Goal: Answer question/provide support: Share knowledge or assist other users

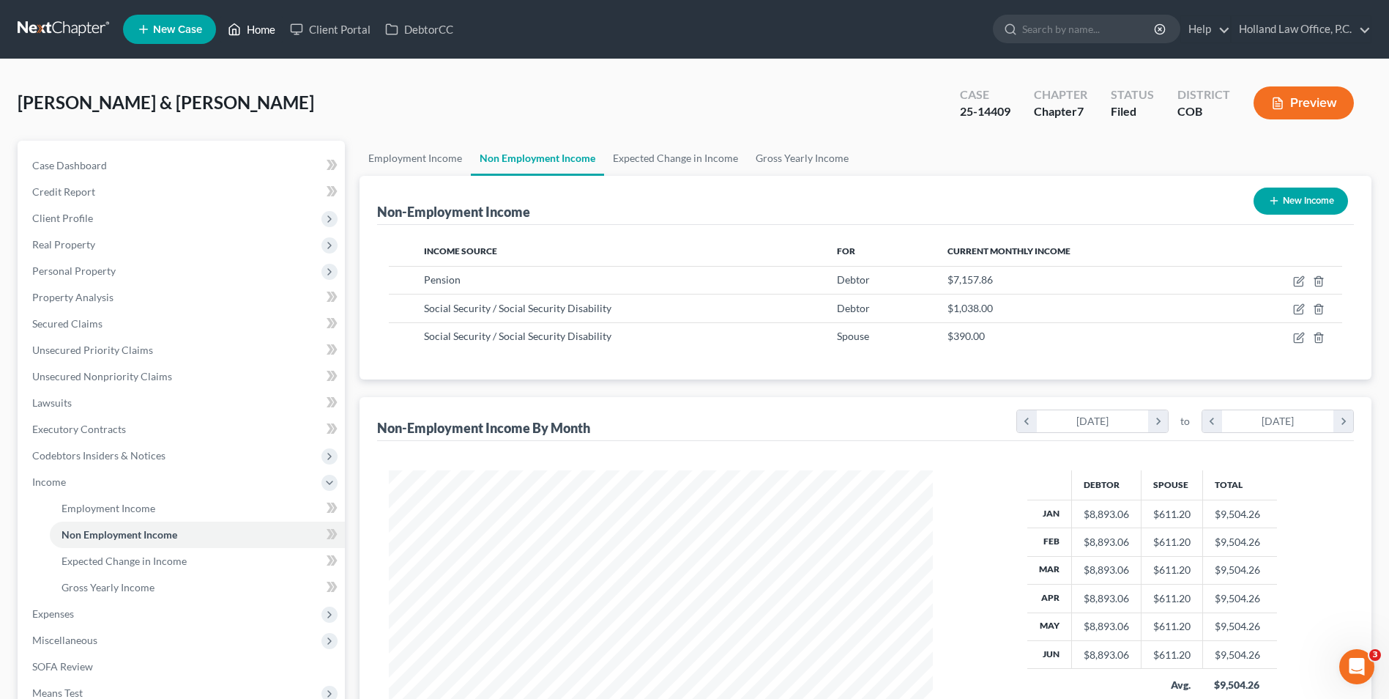
scroll to position [272, 573]
click at [263, 30] on link "Home" at bounding box center [251, 29] width 62 height 26
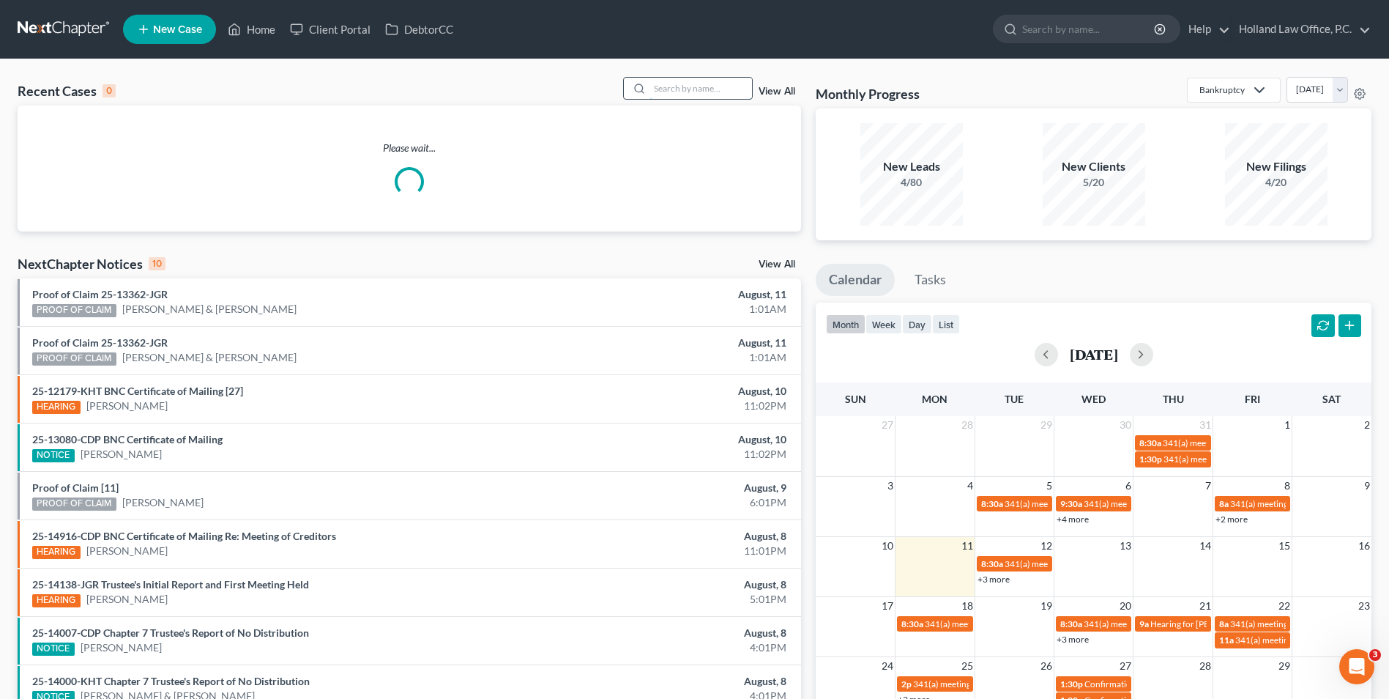
click at [732, 93] on input "search" at bounding box center [701, 88] width 103 height 21
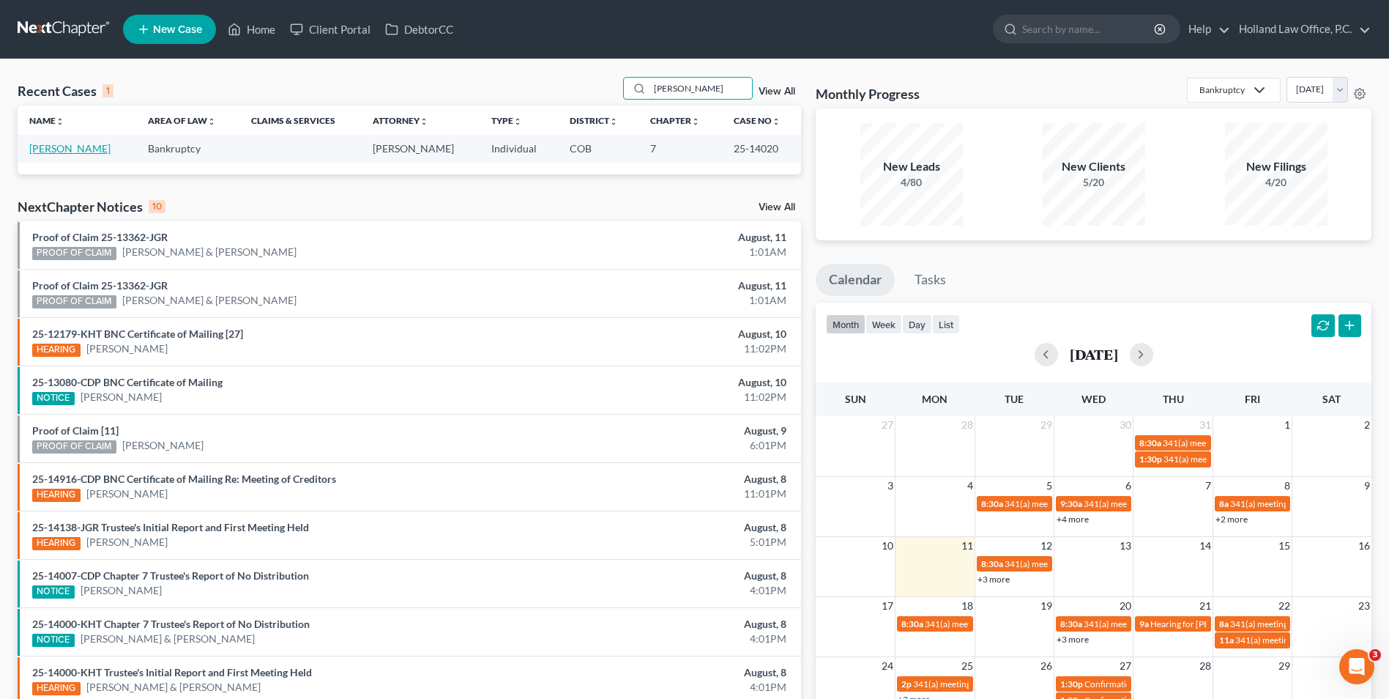
type input "[PERSON_NAME]"
click at [73, 149] on link "[PERSON_NAME]" at bounding box center [69, 148] width 81 height 12
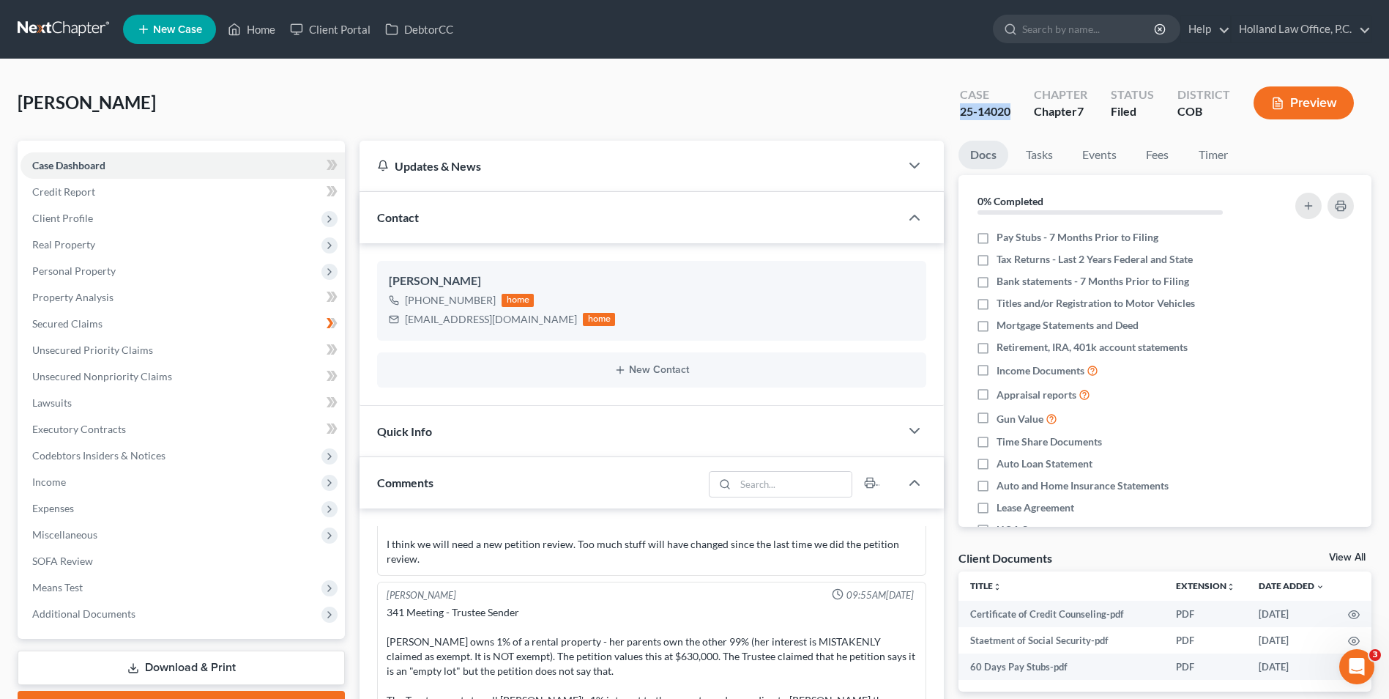
drag, startPoint x: 1012, startPoint y: 110, endPoint x: 962, endPoint y: 119, distance: 50.6
click at [962, 119] on div "25-14020" at bounding box center [985, 111] width 51 height 17
drag, startPoint x: 965, startPoint y: 118, endPoint x: 991, endPoint y: 117, distance: 26.4
copy div "25-14020"
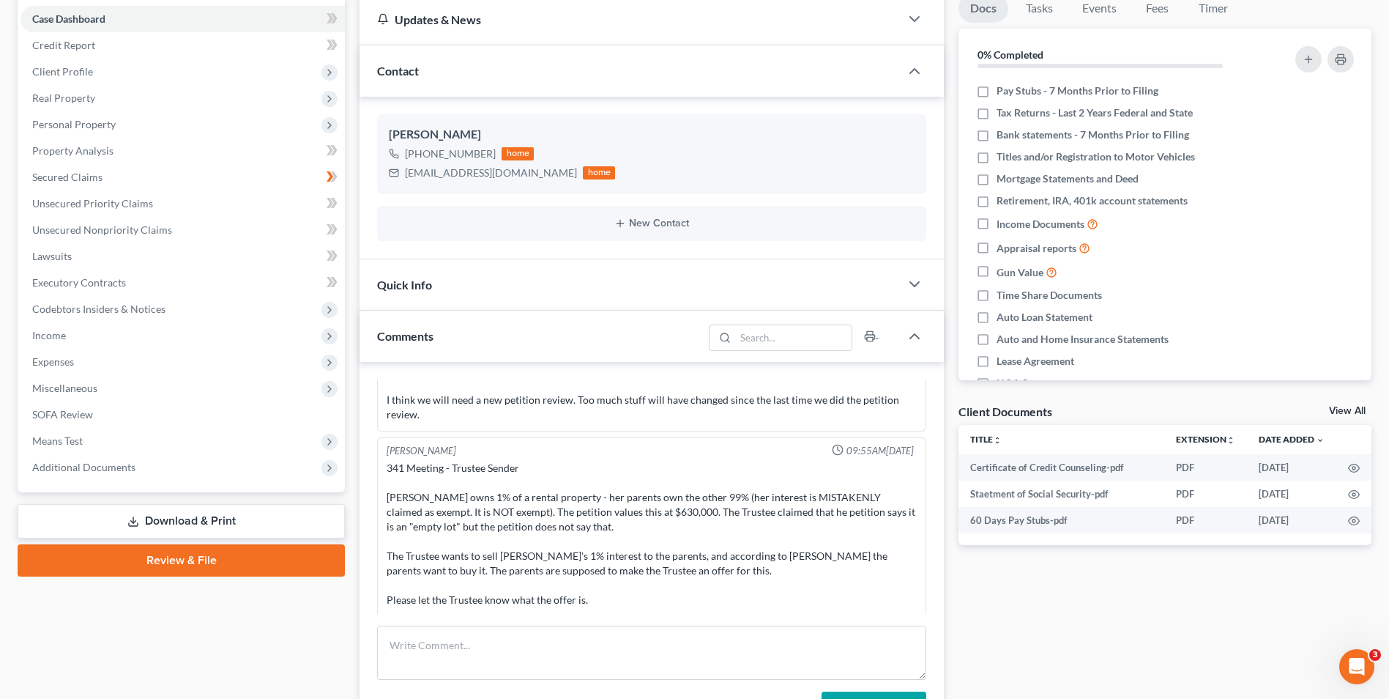
scroll to position [232, 0]
click at [467, 664] on textarea at bounding box center [651, 653] width 549 height 54
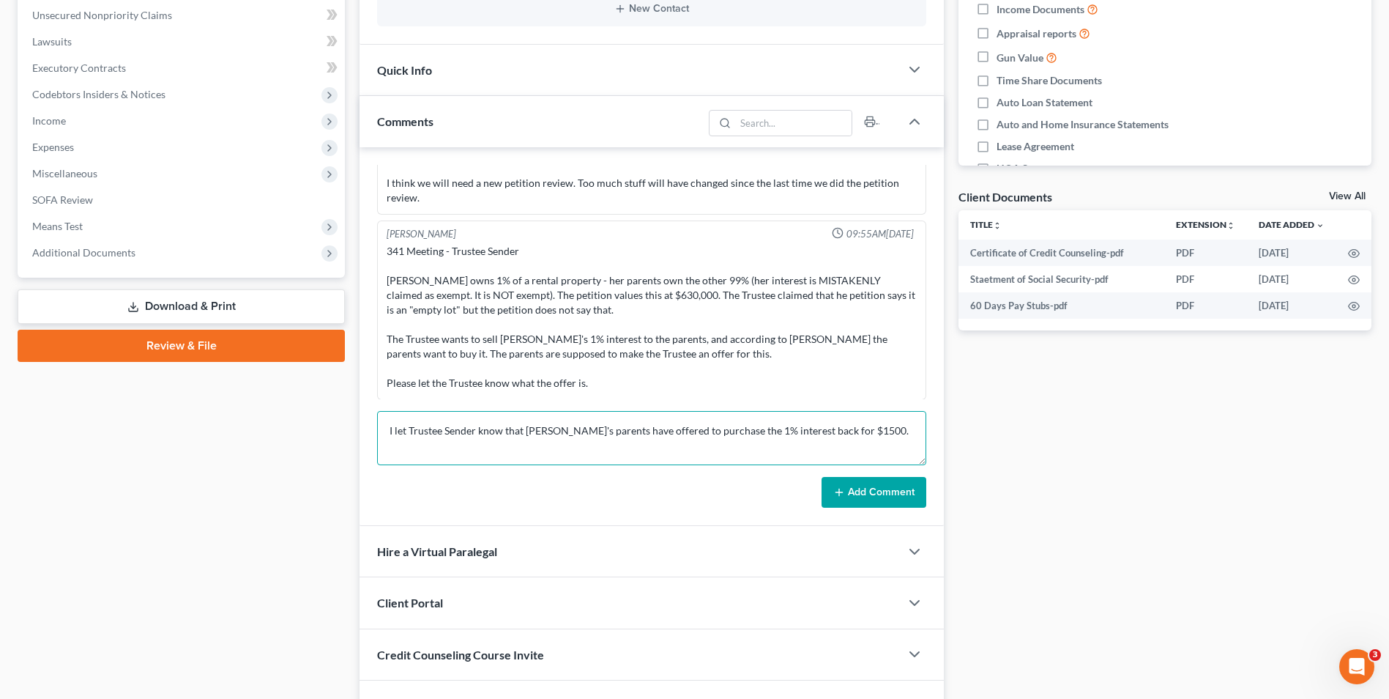
scroll to position [366, 0]
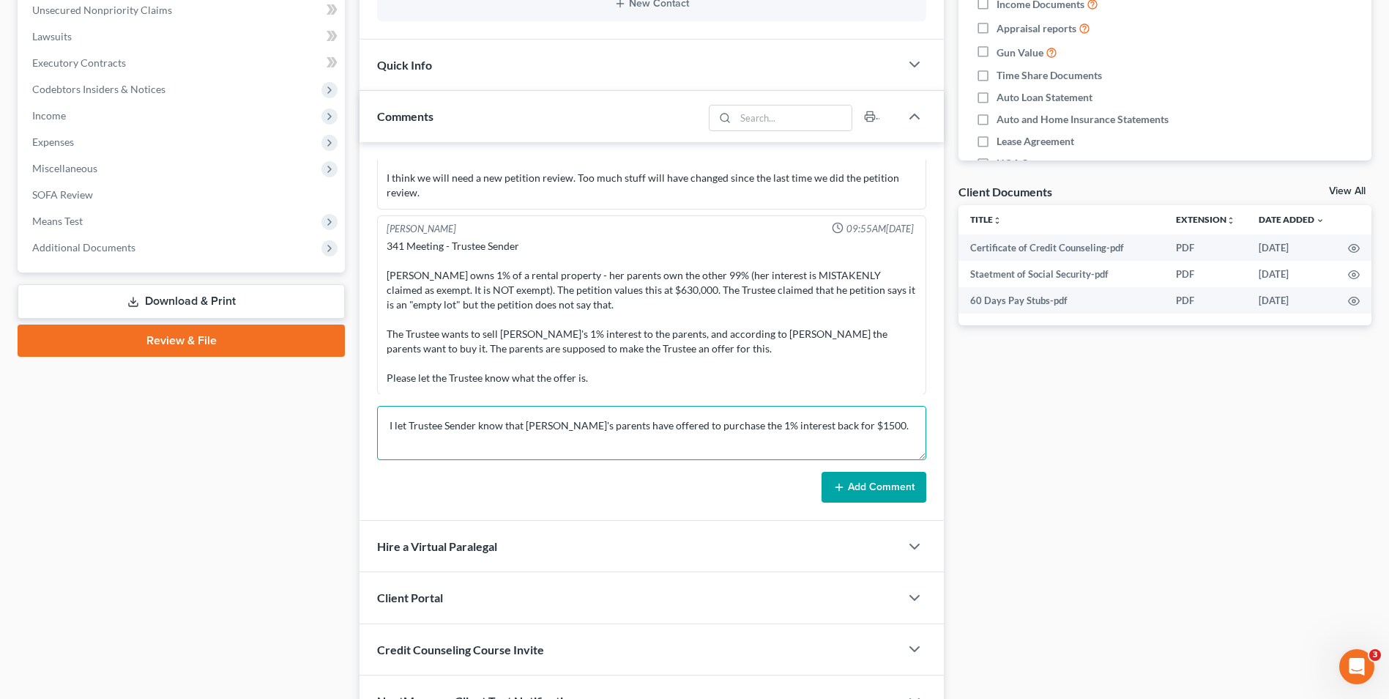
type textarea "I let Trustee Sender know that [PERSON_NAME]'s parents have offered to purchase…"
click at [868, 495] on button "Add Comment" at bounding box center [874, 487] width 105 height 31
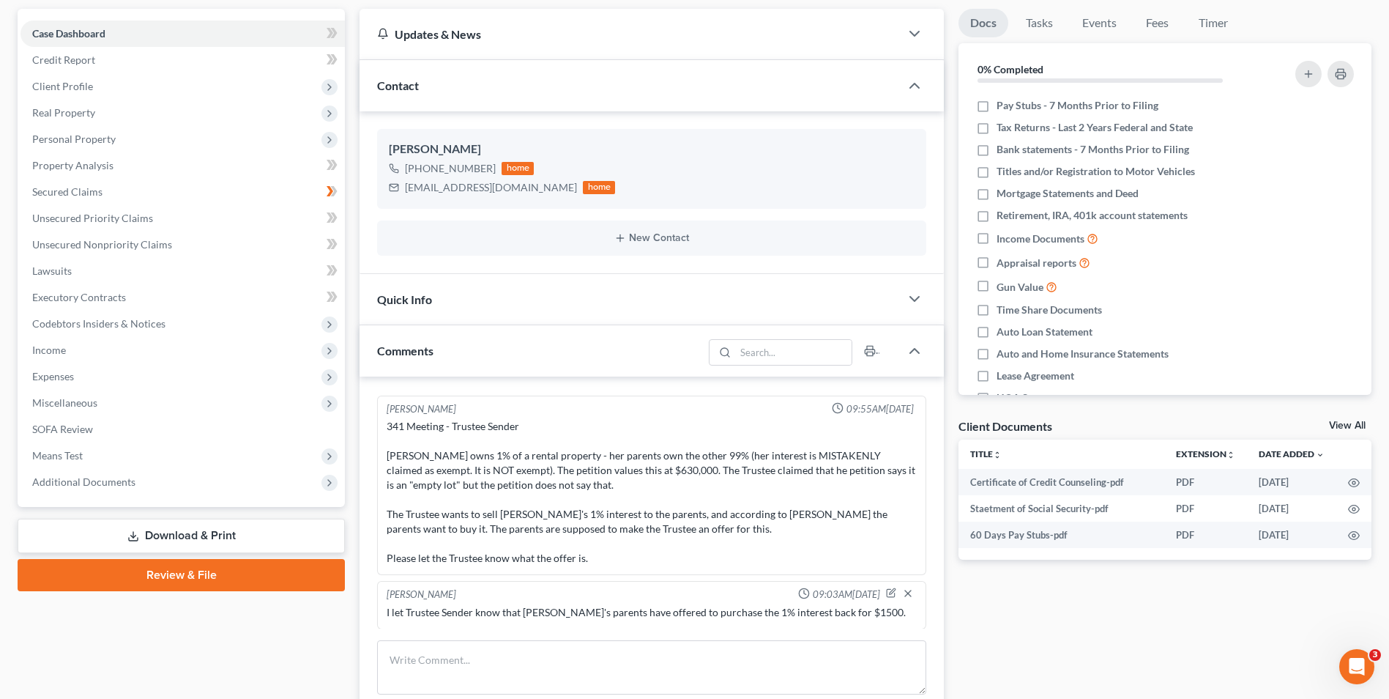
scroll to position [0, 0]
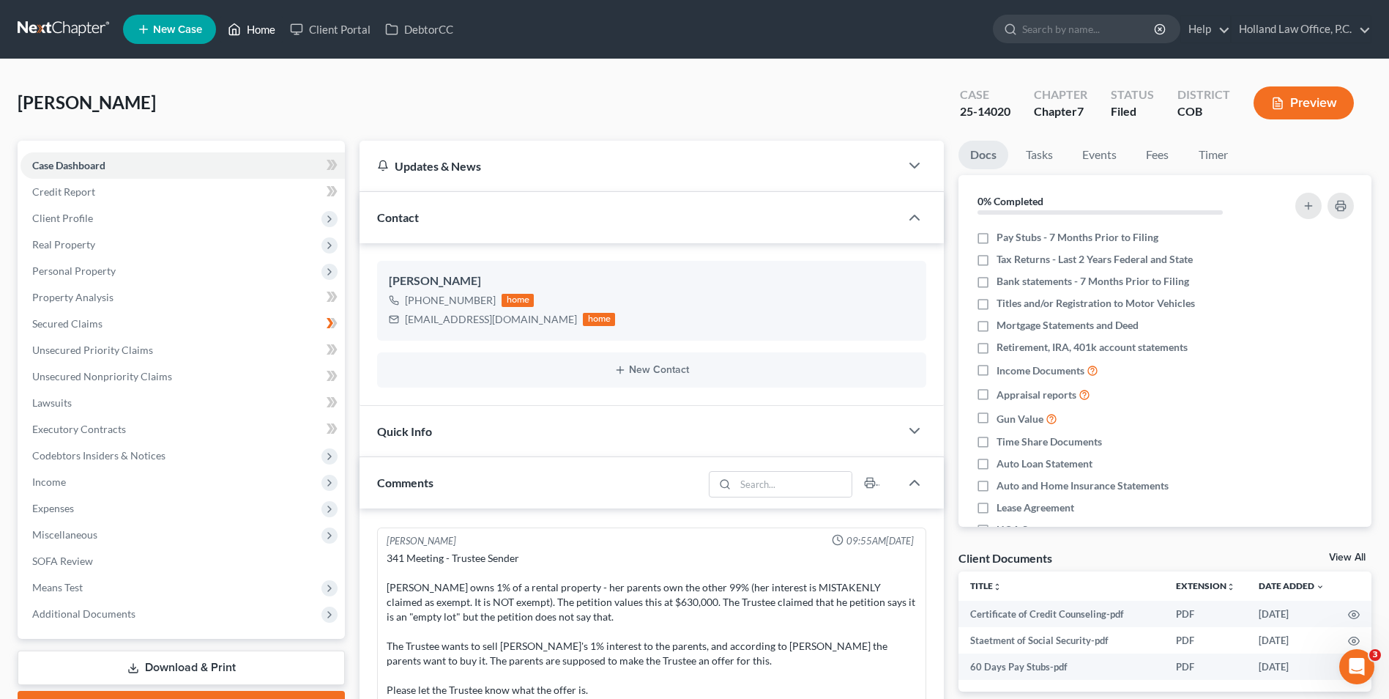
click at [267, 35] on link "Home" at bounding box center [251, 29] width 62 height 26
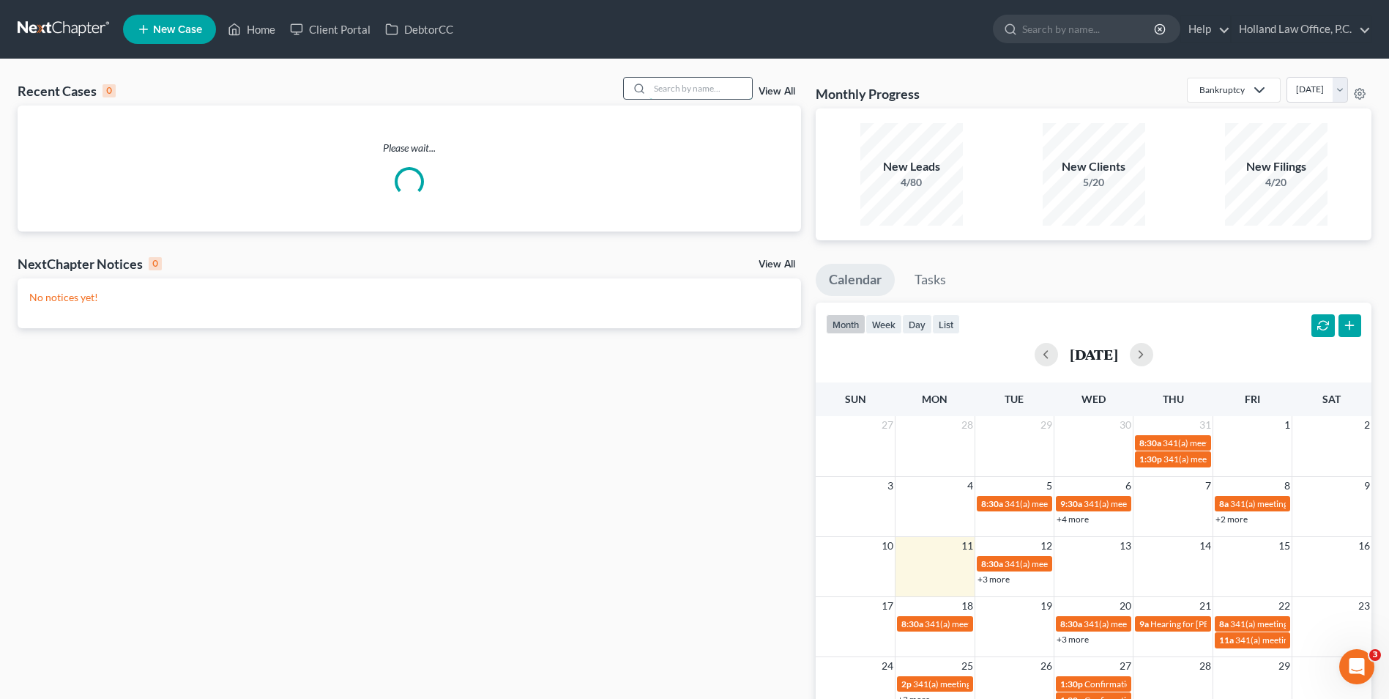
click at [667, 93] on input "search" at bounding box center [701, 88] width 103 height 21
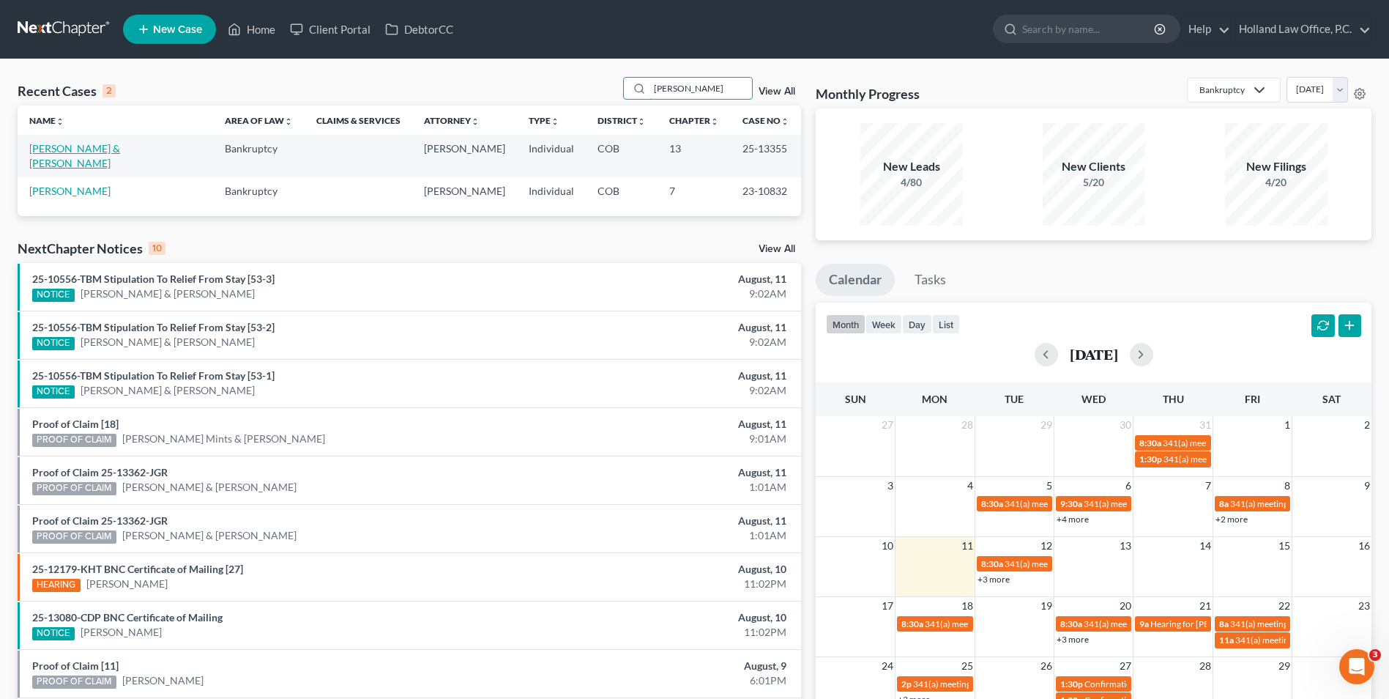
type input "[PERSON_NAME]"
click at [64, 152] on link "[PERSON_NAME] & [PERSON_NAME]" at bounding box center [74, 155] width 91 height 27
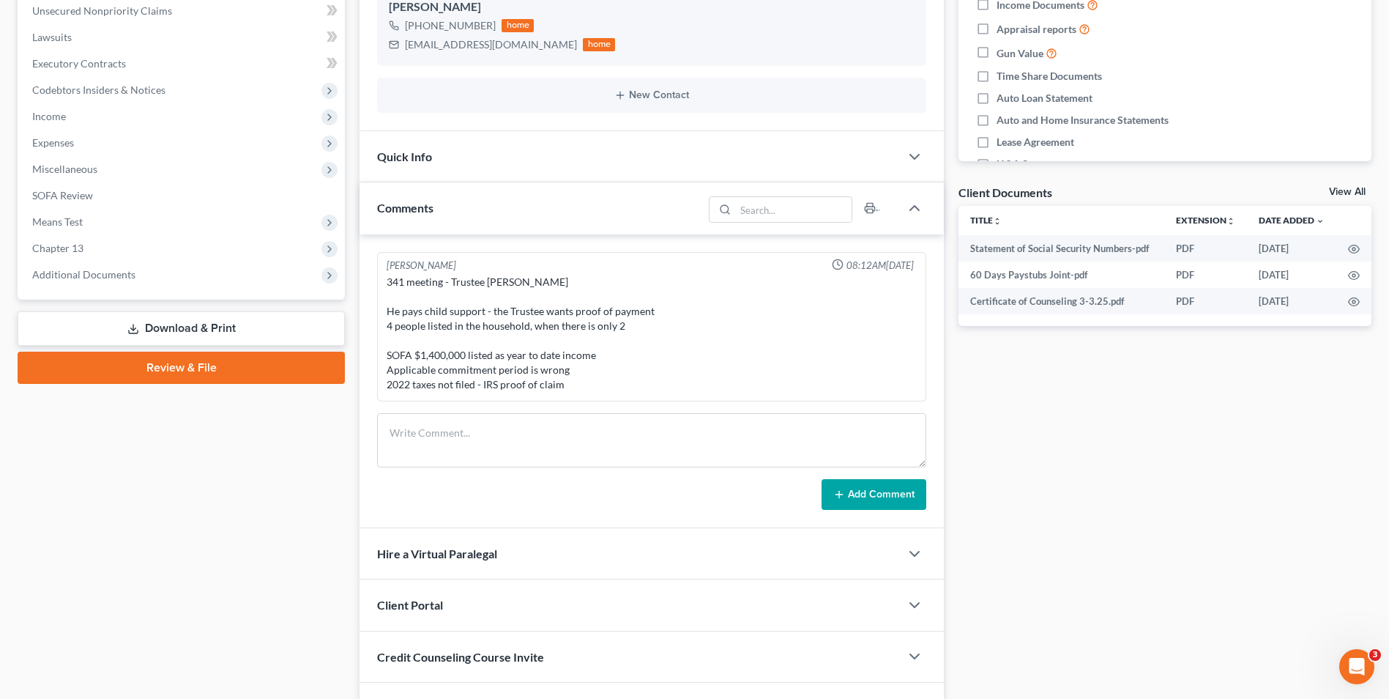
scroll to position [366, 0]
